Goal: Task Accomplishment & Management: Manage account settings

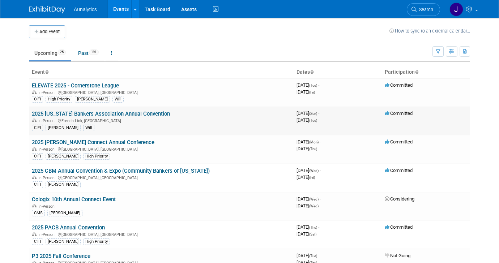
click at [104, 117] on link "2025 [US_STATE] Bankers Association Annual Convention" at bounding box center [101, 114] width 138 height 7
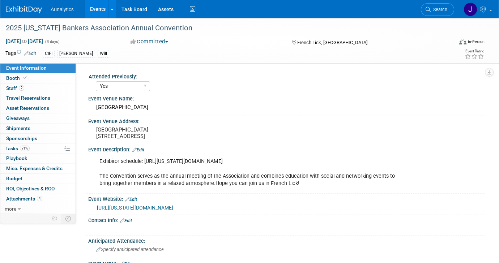
select select "Yes"
select select "CIFI Sales"
select select "Financial"
select select "Bank"
select select "State"
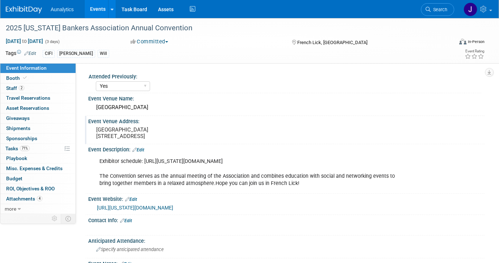
drag, startPoint x: 154, startPoint y: 145, endPoint x: 96, endPoint y: 132, distance: 60.6
click at [96, 132] on div "French Lick Springs Hotel 8670 West State Road 56 French Lick, IN 47432" at bounding box center [171, 133] width 154 height 17
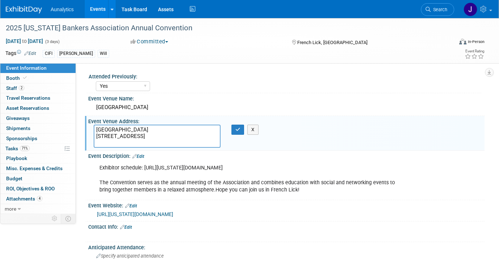
click at [101, 131] on textarea "French Lick Springs Hotel 8670 West State Road 56 French Lick, IN 47432" at bounding box center [157, 136] width 127 height 23
drag, startPoint x: 151, startPoint y: 142, endPoint x: 92, endPoint y: 130, distance: 60.9
click at [92, 130] on div "French Lick Springs Hotel 8670 West State Road 56 French Lick, IN 47432" at bounding box center [157, 136] width 138 height 23
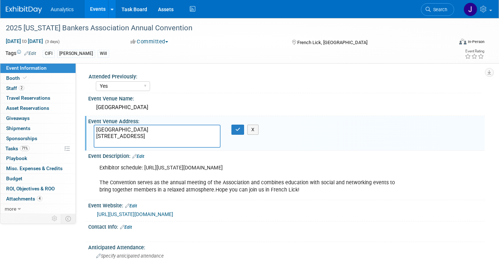
click at [175, 67] on div "Attended Previously: Yes No Unsure Event Venue Name: French Lick Resort Event V…" at bounding box center [280, 138] width 409 height 151
click at [240, 130] on icon "button" at bounding box center [238, 129] width 5 height 5
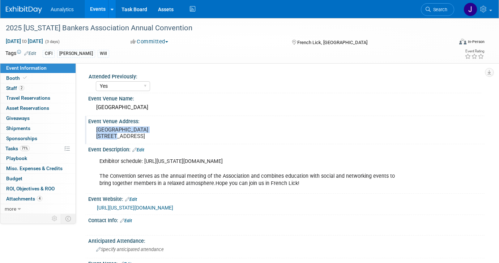
drag, startPoint x: 168, startPoint y: 129, endPoint x: 96, endPoint y: 129, distance: 71.3
click at [96, 129] on pre "French Lick Springs Hotel 8670 West State Road 56 French Lick, IN 47432" at bounding box center [170, 133] width 149 height 13
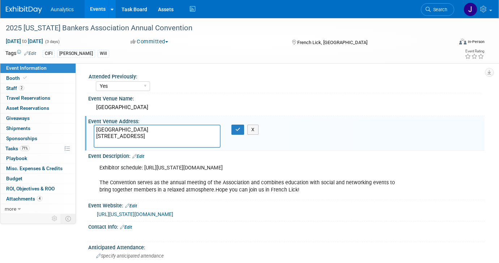
click at [93, 11] on link "Events" at bounding box center [98, 9] width 26 height 18
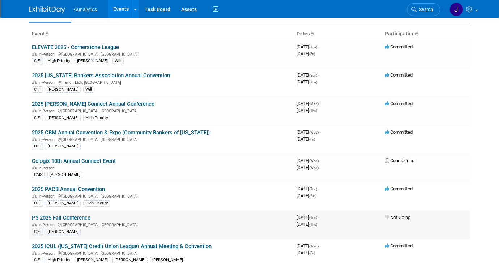
scroll to position [27, 0]
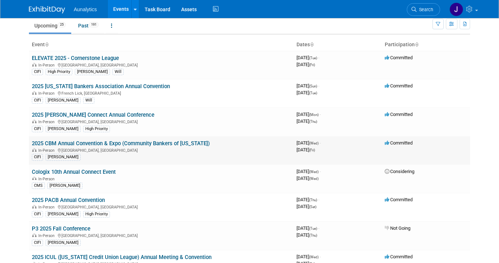
click at [100, 143] on link "2025 CBM Annual Convention & Expo (Community Bankers of [US_STATE])" at bounding box center [121, 143] width 178 height 7
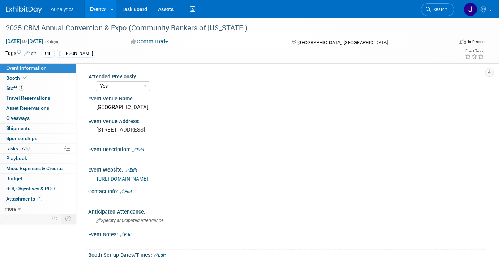
select select "Yes"
click at [34, 79] on link "Booth" at bounding box center [37, 78] width 75 height 10
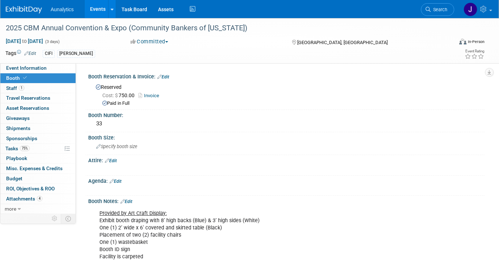
click at [91, 15] on link "Events" at bounding box center [98, 9] width 26 height 18
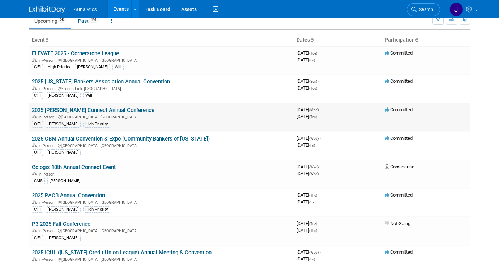
scroll to position [34, 0]
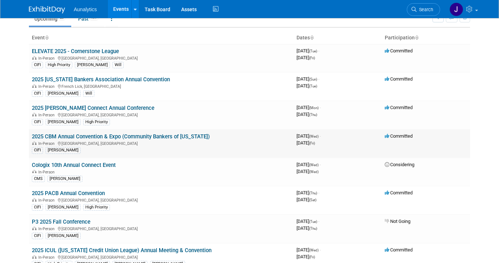
click at [67, 136] on link "2025 CBM Annual Convention & Expo (Community Bankers of [US_STATE])" at bounding box center [121, 137] width 178 height 7
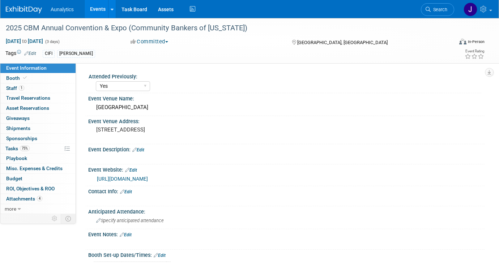
select select "Yes"
click at [38, 150] on link "75% Tasks 75%" at bounding box center [37, 149] width 75 height 10
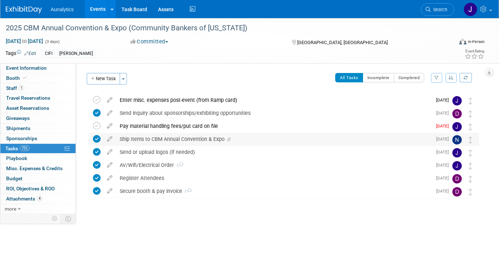
click at [124, 140] on div "Ship Items to CBM Annual Convention & Expo" at bounding box center [274, 139] width 316 height 12
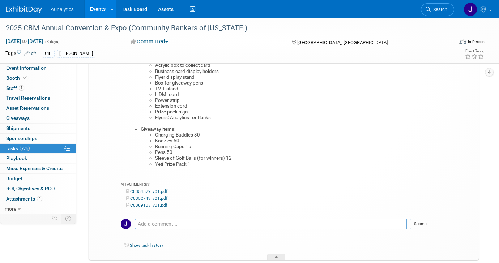
scroll to position [376, 0]
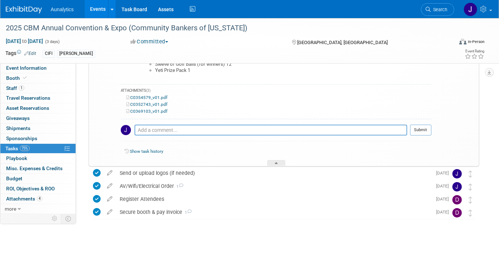
click at [154, 97] on link "C0354579_v01.pdf" at bounding box center [146, 97] width 41 height 5
click at [149, 111] on link "C0369103_v01.pdf" at bounding box center [146, 111] width 41 height 5
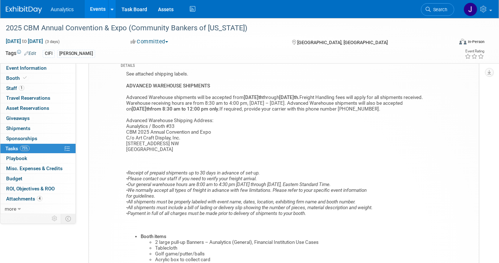
scroll to position [87, 0]
click at [151, 132] on div "See attached shipping labels. ADVANCED WAREHOUSE SHIPMENTS Advanced Warehouse s…" at bounding box center [276, 219] width 311 height 300
copy div "CBM 2025 Annual Convention and Expo"
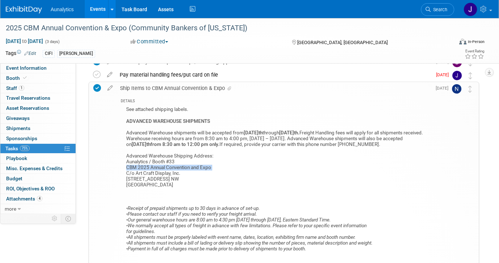
scroll to position [0, 0]
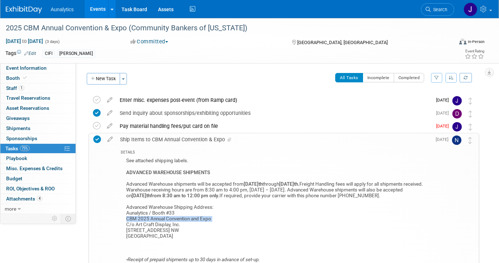
drag, startPoint x: 126, startPoint y: 236, endPoint x: 184, endPoint y: 238, distance: 57.9
click at [98, 9] on link "Events" at bounding box center [98, 9] width 26 height 18
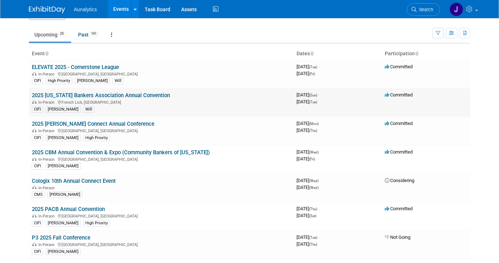
scroll to position [12, 0]
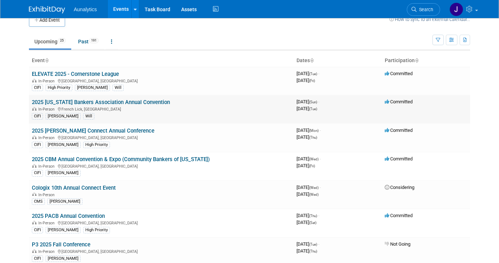
click at [114, 100] on link "2025 [US_STATE] Bankers Association Annual Convention" at bounding box center [101, 102] width 138 height 7
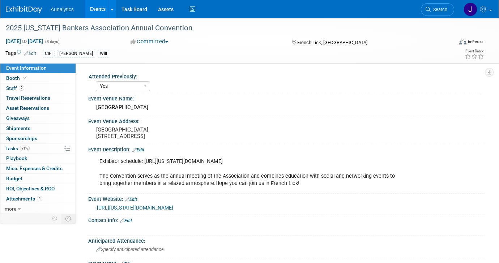
select select "Yes"
select select "CIFI Sales"
select select "Financial"
select select "Bank"
select select "State"
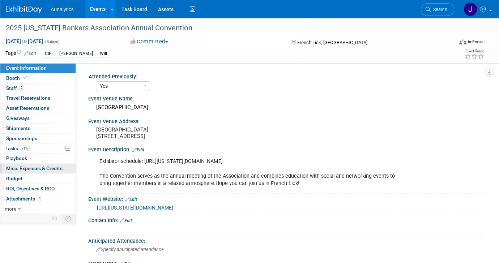
click at [43, 169] on span "Misc. Expenses & Credits 0" at bounding box center [34, 169] width 56 height 6
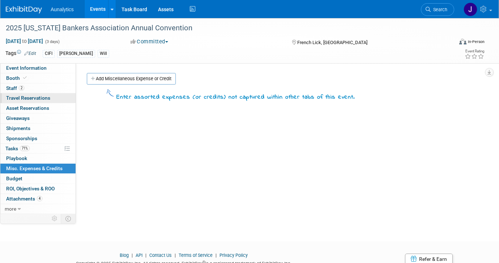
click at [42, 93] on link "0 Travel Reservations 0" at bounding box center [37, 98] width 75 height 10
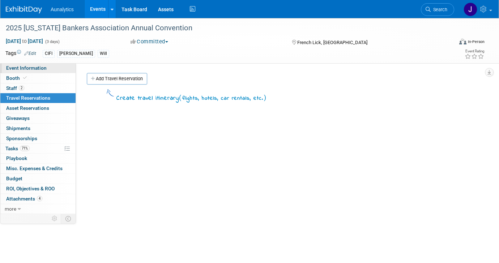
click at [46, 68] on link "Event Information" at bounding box center [37, 68] width 75 height 10
select select "Yes"
select select "CIFI Sales"
select select "Financial"
select select "Bank"
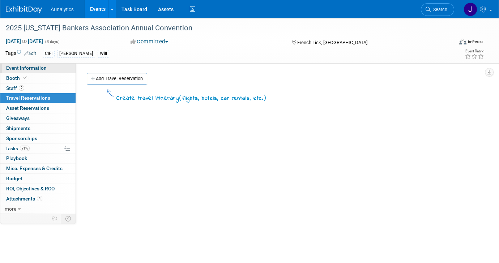
select select "State"
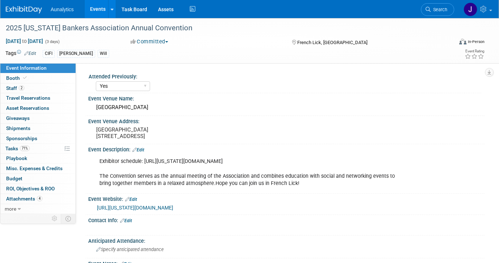
click at [101, 13] on link "Events" at bounding box center [98, 9] width 26 height 18
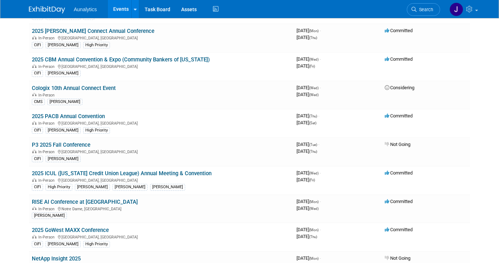
scroll to position [90, 0]
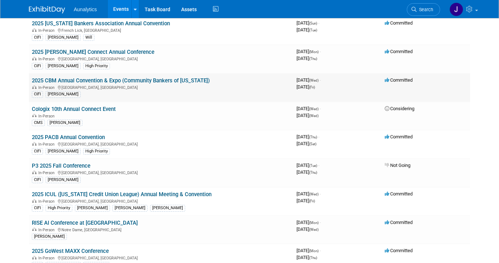
click at [112, 84] on link "2025 CBM Annual Convention & Expo (Community Bankers of [US_STATE])" at bounding box center [121, 80] width 178 height 7
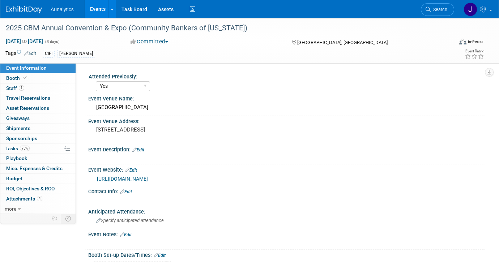
select select "Yes"
click at [37, 148] on link "75% Tasks 75%" at bounding box center [37, 149] width 75 height 10
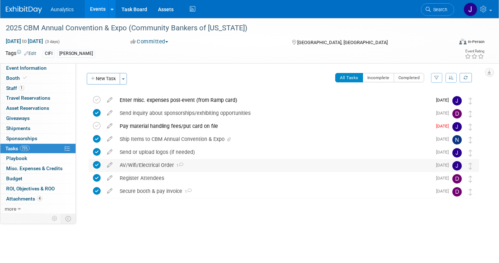
click at [146, 166] on div "AV/Wifi/Electrical Order 1" at bounding box center [274, 165] width 316 height 12
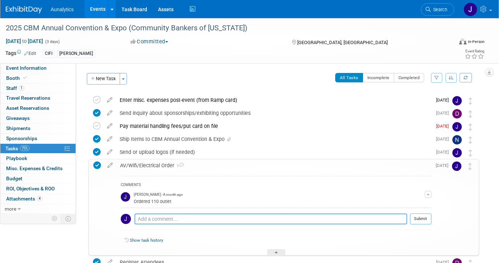
click at [184, 166] on icon at bounding box center [181, 165] width 5 height 4
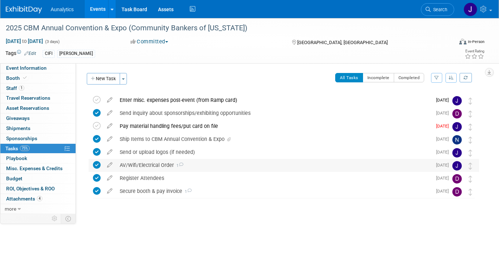
click at [183, 166] on icon at bounding box center [181, 165] width 5 height 4
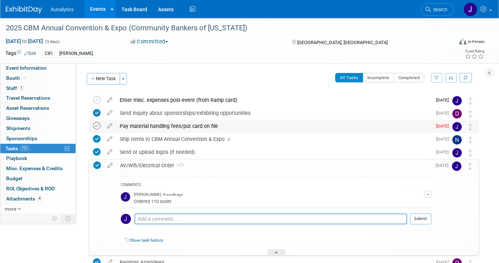
click at [97, 125] on icon at bounding box center [97, 126] width 8 height 8
click at [134, 127] on div "Pay material handling fees/put card on file" at bounding box center [274, 126] width 316 height 12
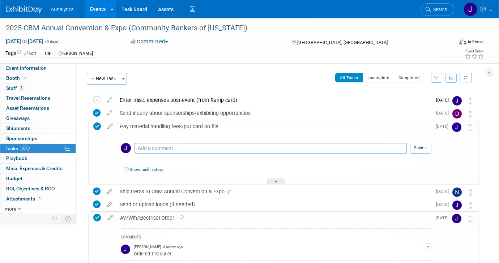
click at [155, 152] on textarea at bounding box center [271, 148] width 273 height 11
type textarea "C"
type textarea "Called Kaylee with card info on 9/3"
click at [420, 147] on button "Submit" at bounding box center [420, 148] width 21 height 11
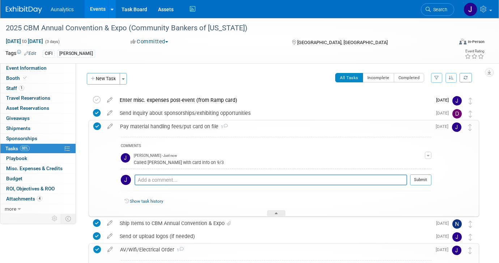
click at [271, 131] on div "Pay material handling fees/put card on file 1" at bounding box center [274, 126] width 315 height 12
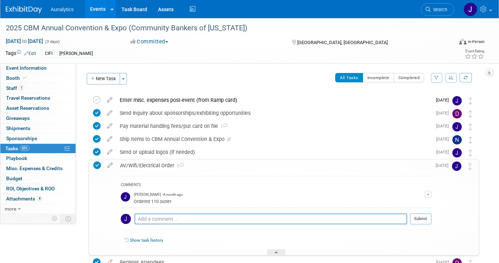
click at [261, 171] on div "AV/Wifi/Electrical Order 1" at bounding box center [274, 166] width 315 height 12
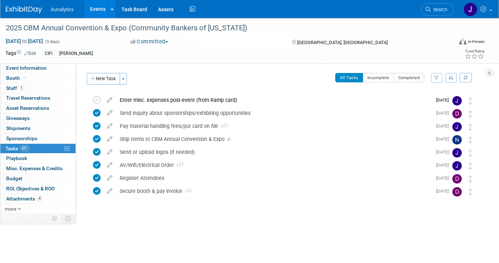
click at [101, 8] on link "Events" at bounding box center [98, 9] width 26 height 18
